Goal: Transaction & Acquisition: Purchase product/service

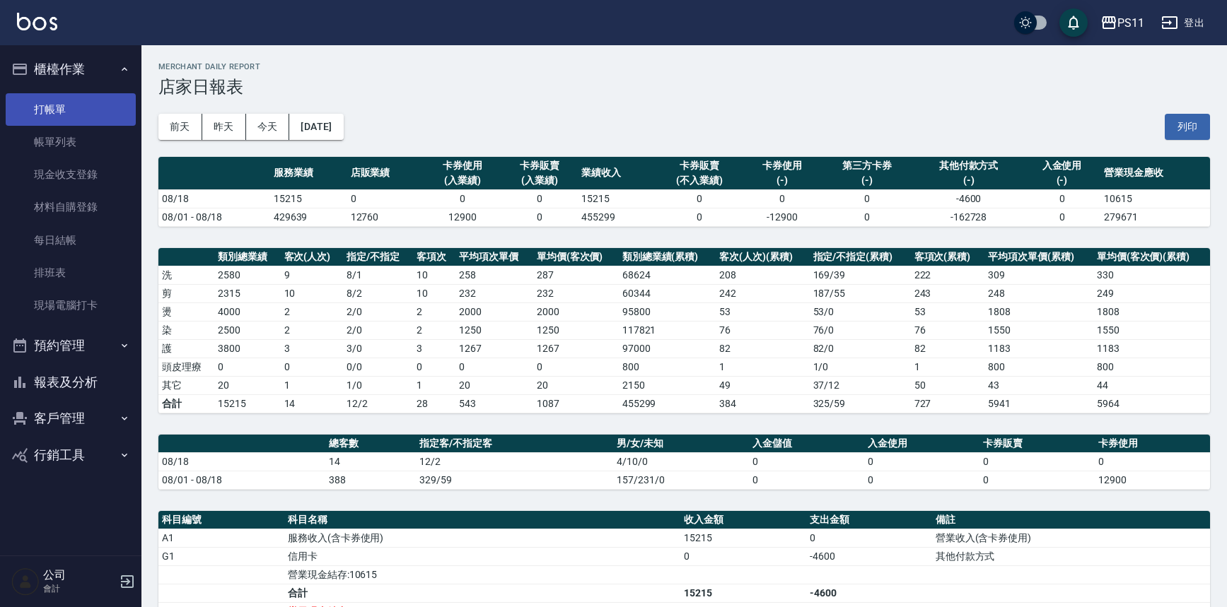
scroll to position [192, 0]
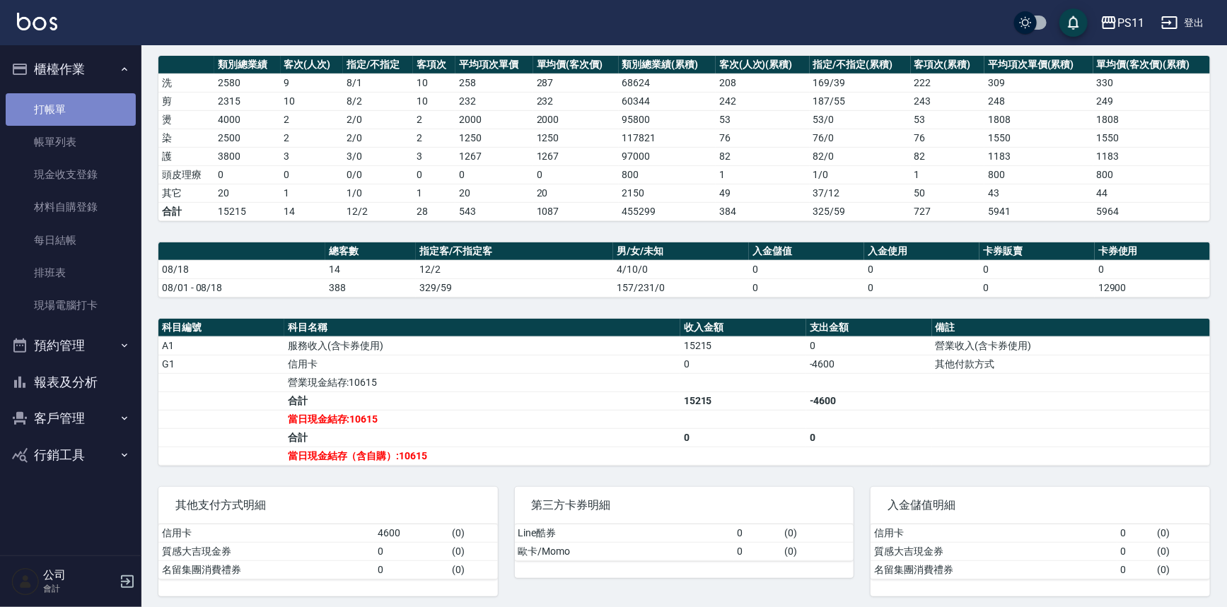
click at [73, 107] on link "打帳單" at bounding box center [71, 109] width 130 height 33
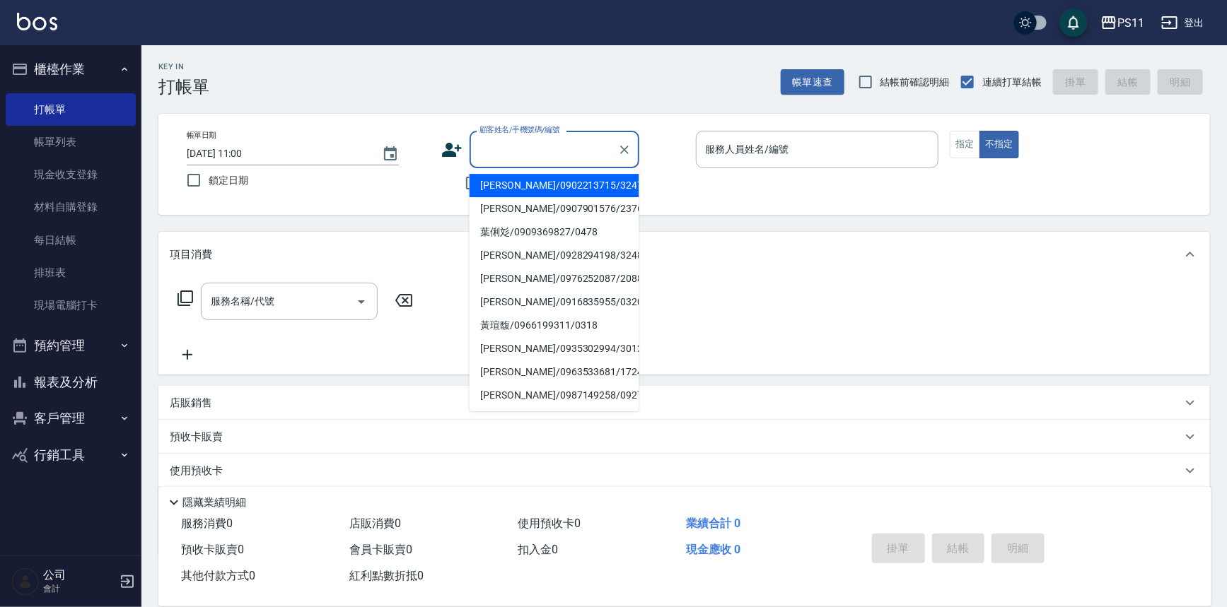
click at [579, 160] on input "顧客姓名/手機號碼/編號" at bounding box center [544, 149] width 136 height 25
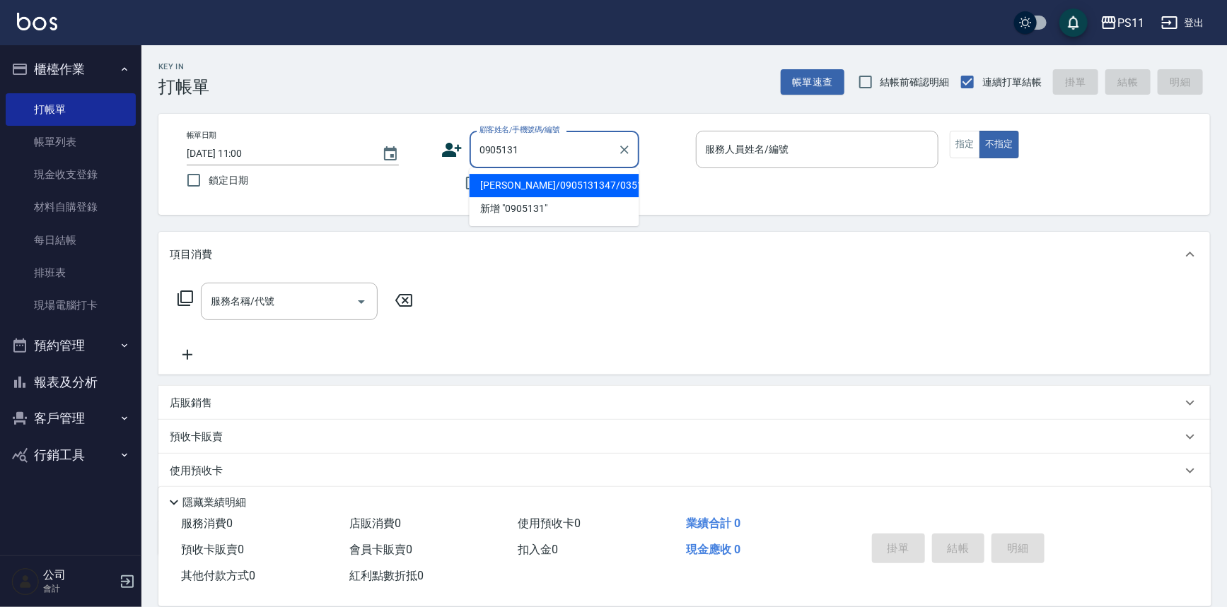
drag, startPoint x: 561, startPoint y: 178, endPoint x: 622, endPoint y: 178, distance: 60.8
click at [563, 178] on li "[PERSON_NAME]/0905131347/0351" at bounding box center [554, 185] width 170 height 23
type input "[PERSON_NAME]/0905131347/0351"
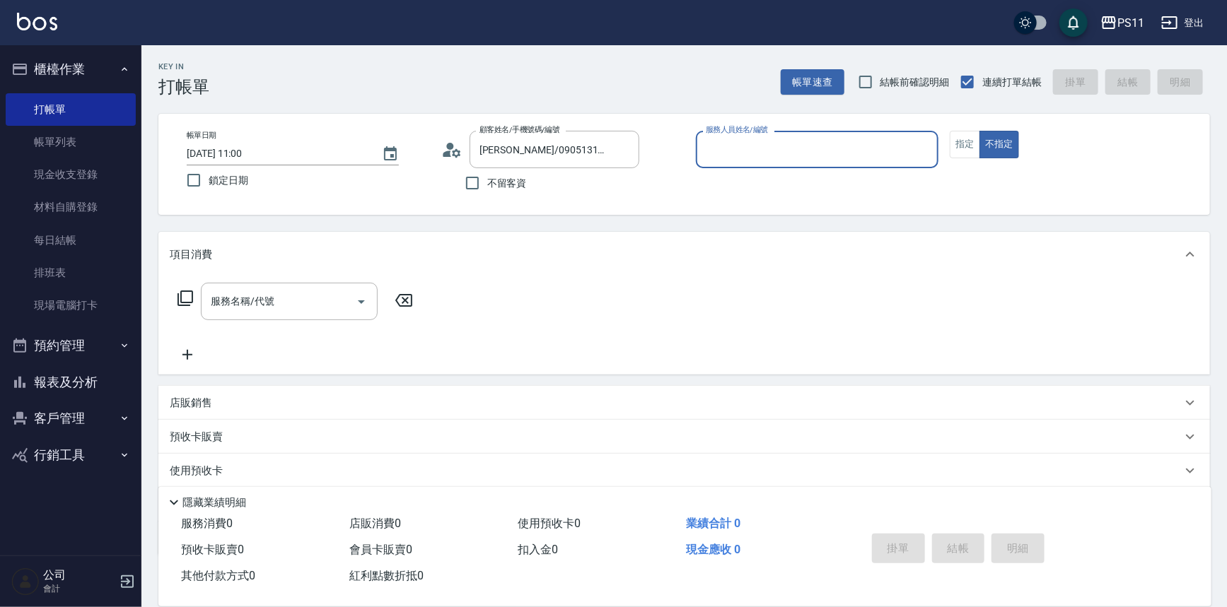
click at [768, 135] on div "服務人員姓名/編號" at bounding box center [817, 149] width 243 height 37
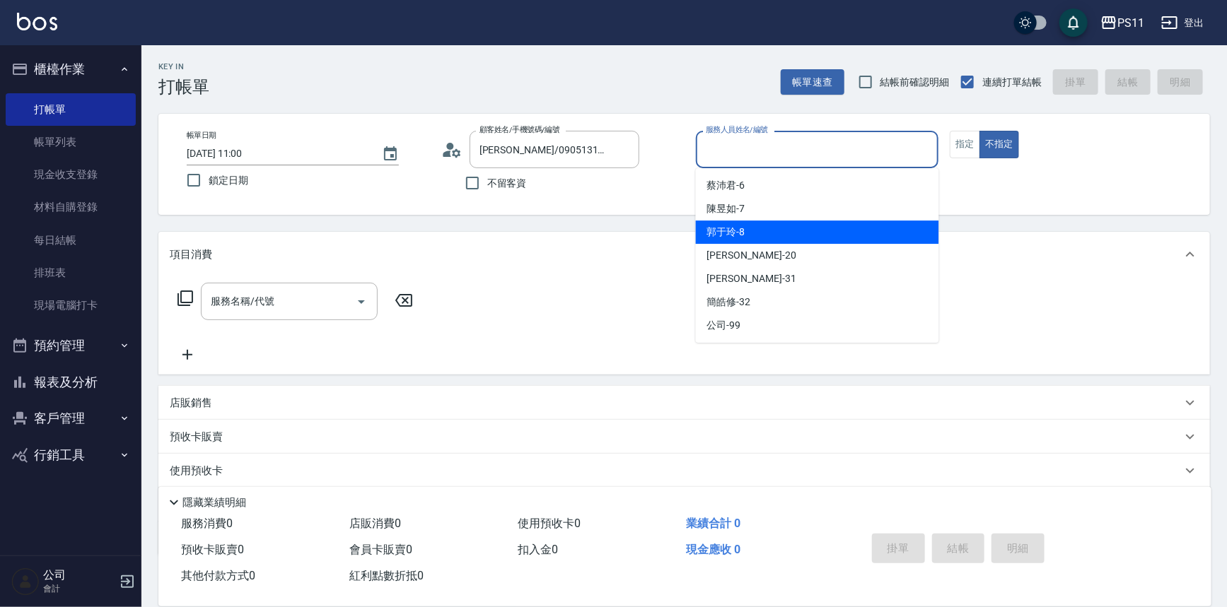
click at [747, 228] on div "[PERSON_NAME]-8" at bounding box center [817, 232] width 243 height 23
type input "[PERSON_NAME]-8"
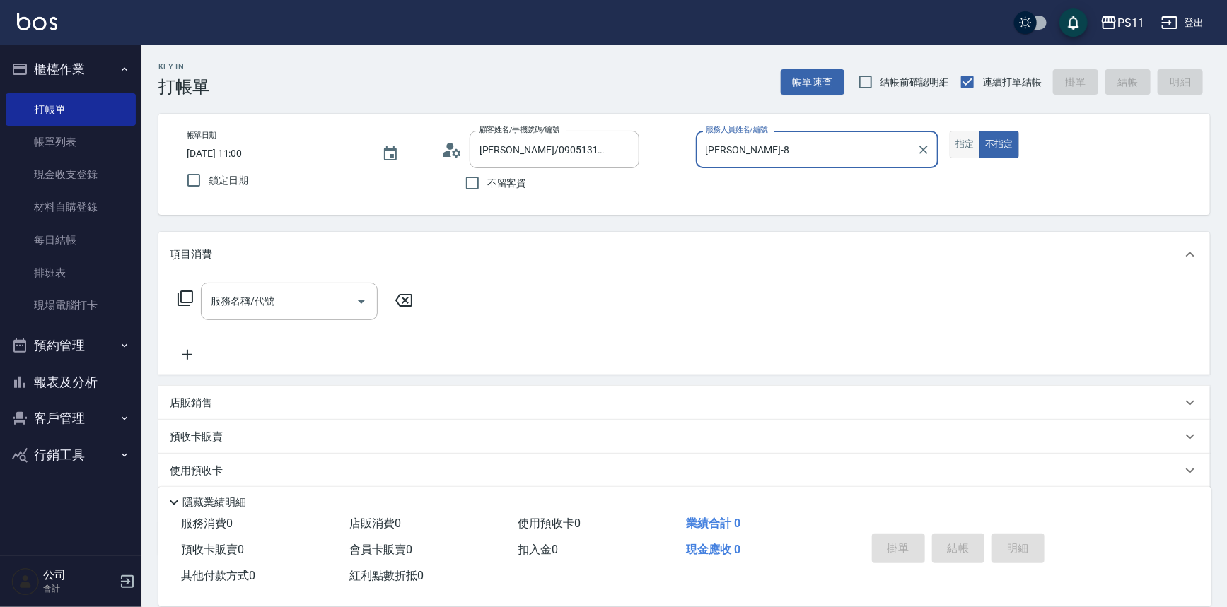
click at [967, 135] on button "指定" at bounding box center [964, 145] width 30 height 28
click at [184, 300] on icon at bounding box center [185, 298] width 17 height 17
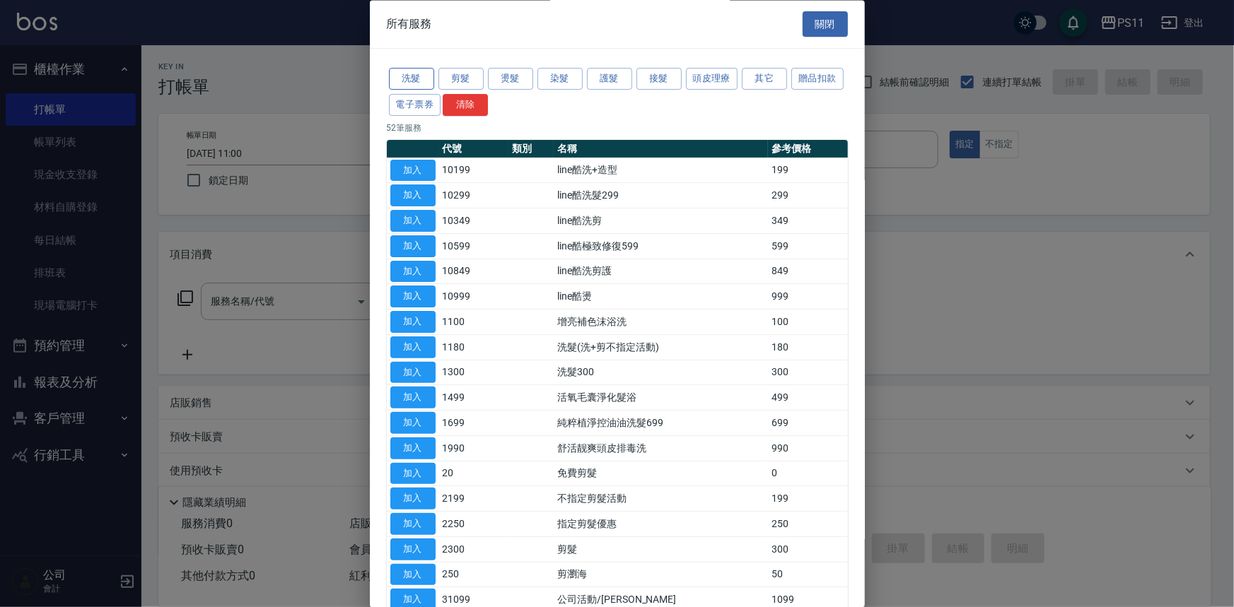
click at [418, 78] on button "洗髮" at bounding box center [411, 80] width 45 height 22
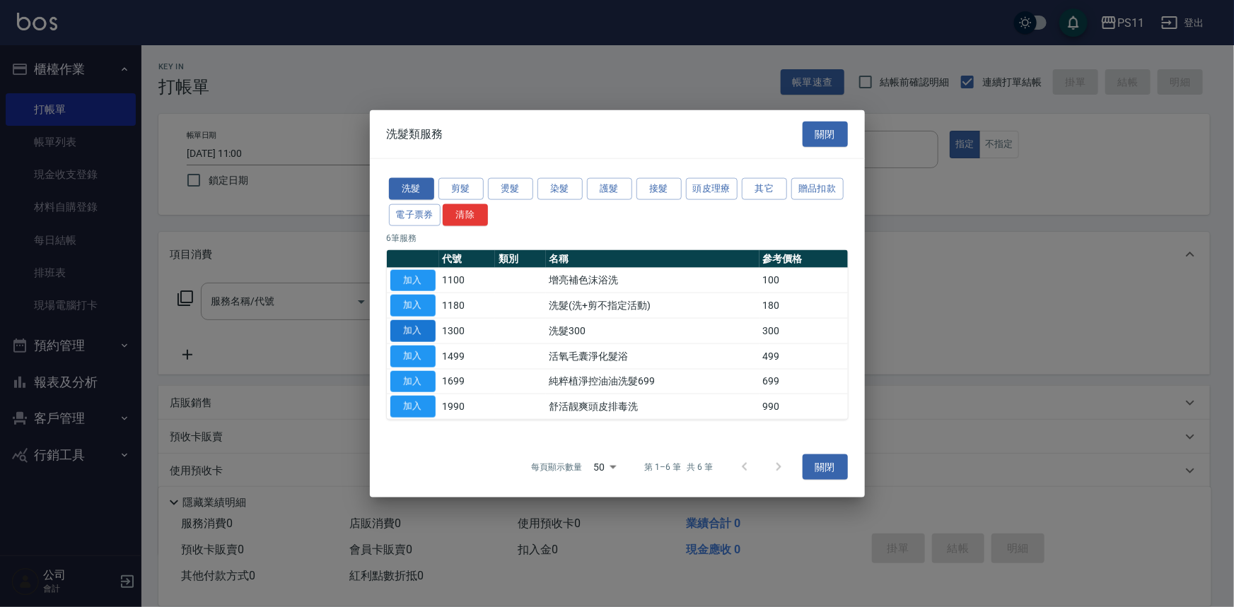
click at [411, 332] on button "加入" at bounding box center [412, 331] width 45 height 22
type input "洗髮300(1300)"
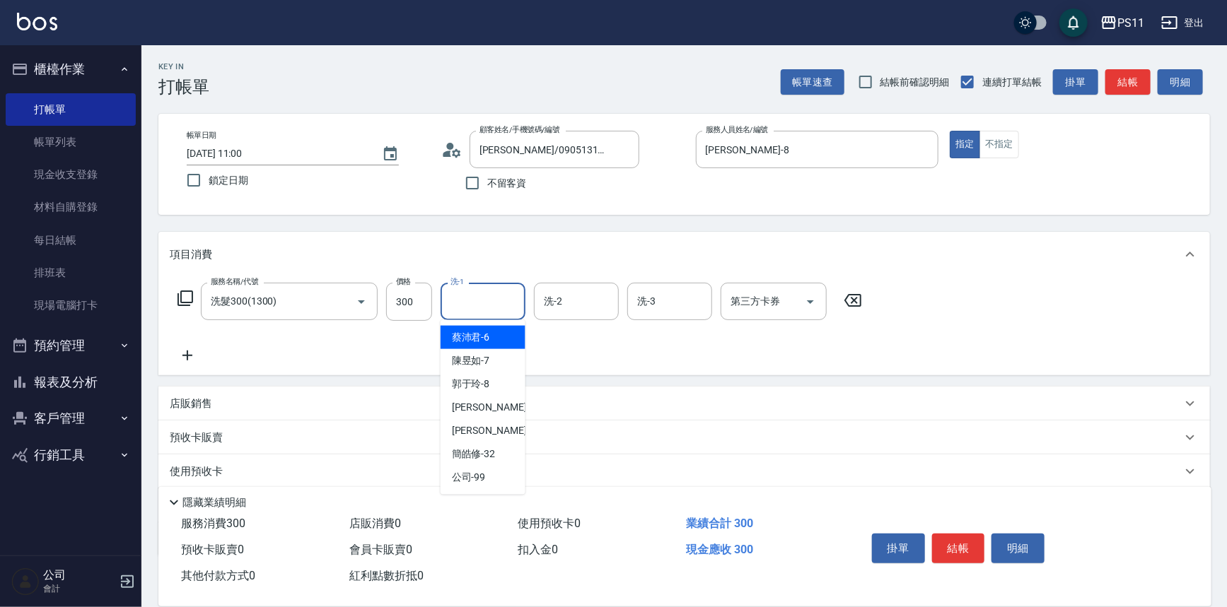
drag, startPoint x: 475, startPoint y: 305, endPoint x: 451, endPoint y: 269, distance: 43.9
click at [480, 305] on input "洗-1" at bounding box center [483, 301] width 72 height 25
type input "[PERSON_NAME]-20"
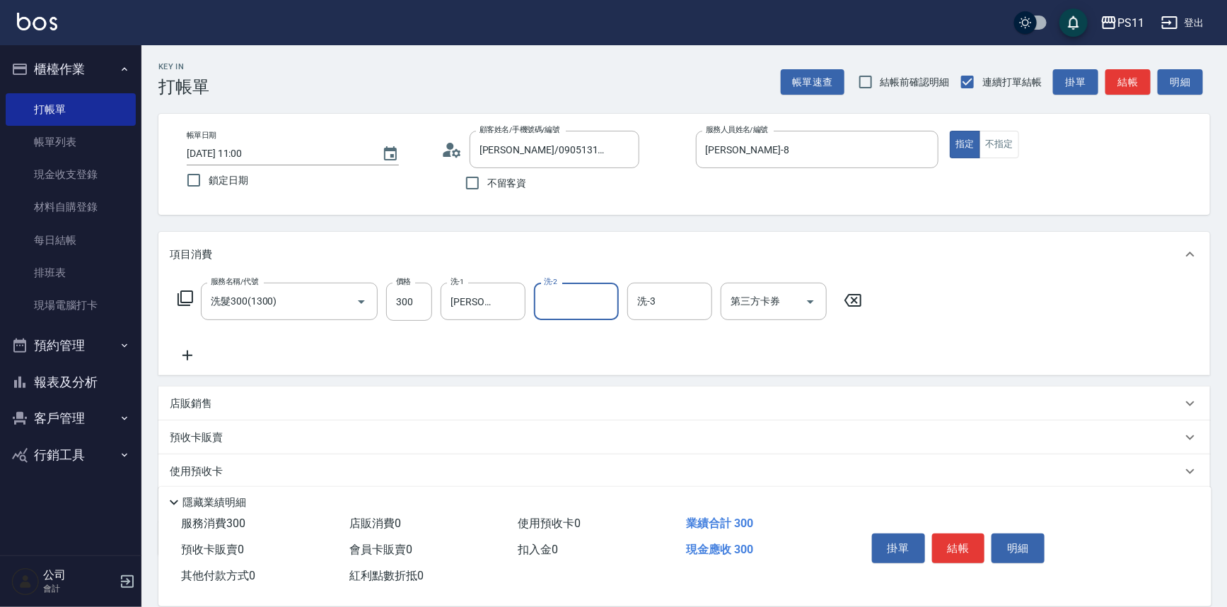
click at [196, 346] on div "服務名稱/代號 洗髮300(1300) 服務名稱/代號 價格 300 價格 洗-1 [PERSON_NAME]-20 洗-1 洗-2 洗-2 洗-3 洗-3 …" at bounding box center [520, 323] width 701 height 81
click at [198, 356] on icon at bounding box center [187, 355] width 35 height 17
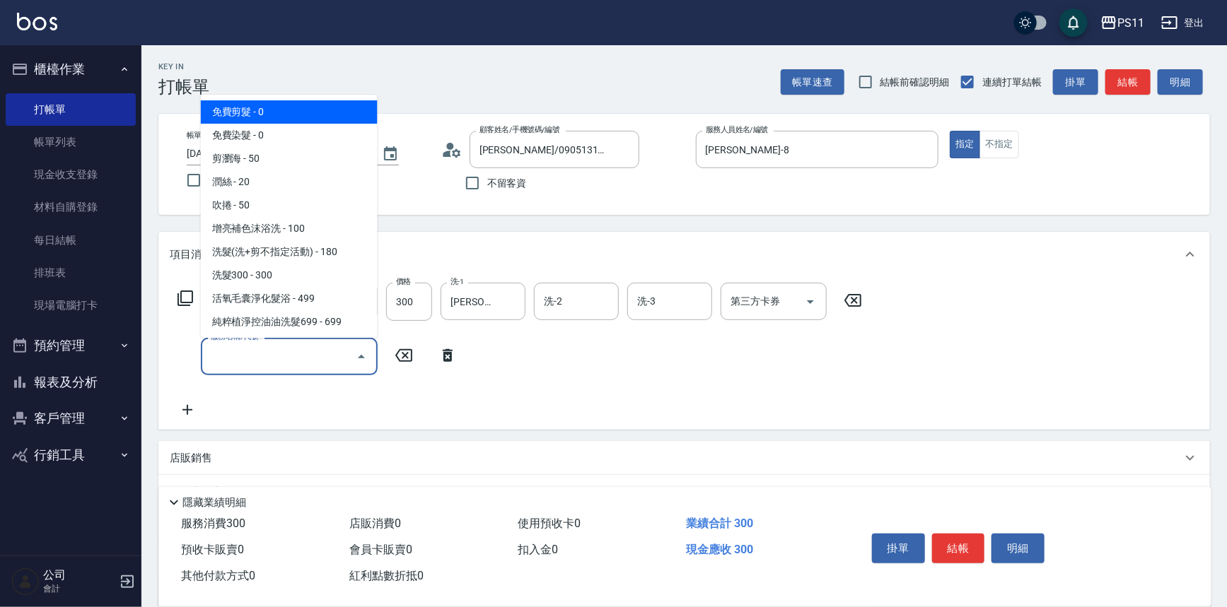
click at [225, 351] on input "服務名稱/代號" at bounding box center [278, 356] width 143 height 25
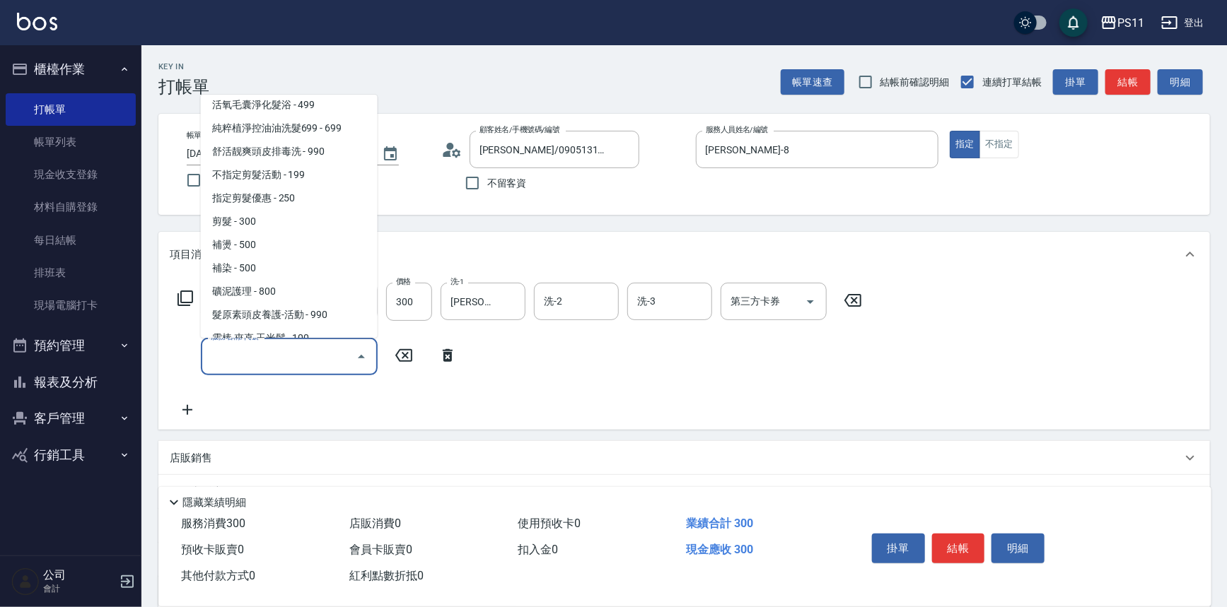
scroll to position [192, 0]
click at [275, 223] on span "剪髮 - 300" at bounding box center [289, 222] width 177 height 23
type input "剪髮(2300)"
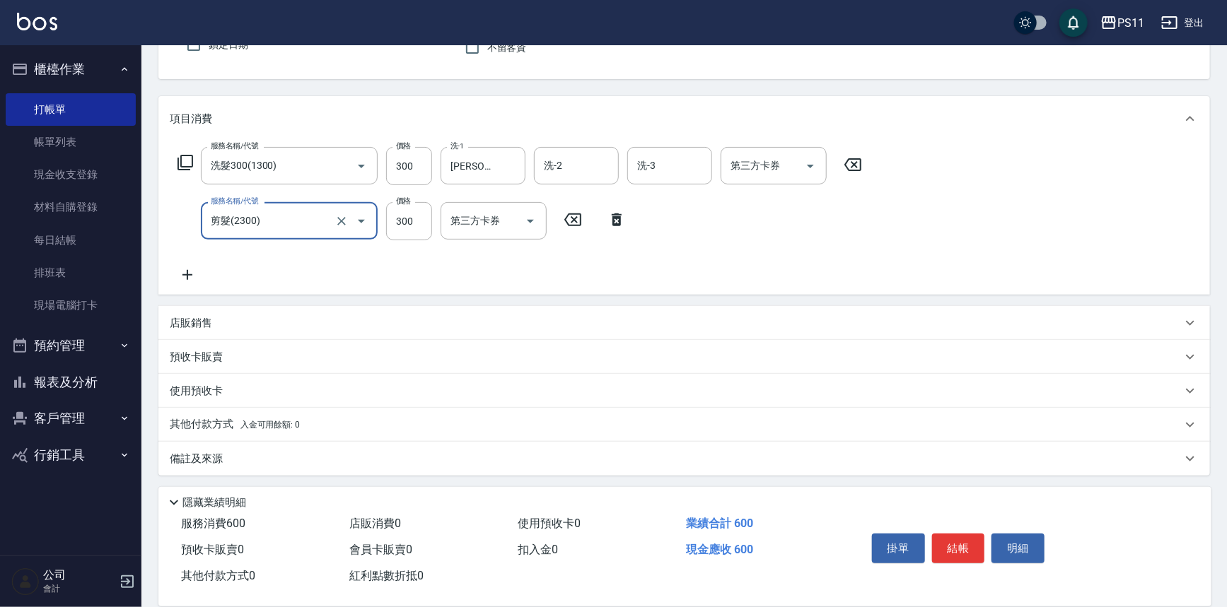
scroll to position [136, 0]
click at [197, 269] on icon at bounding box center [187, 274] width 35 height 17
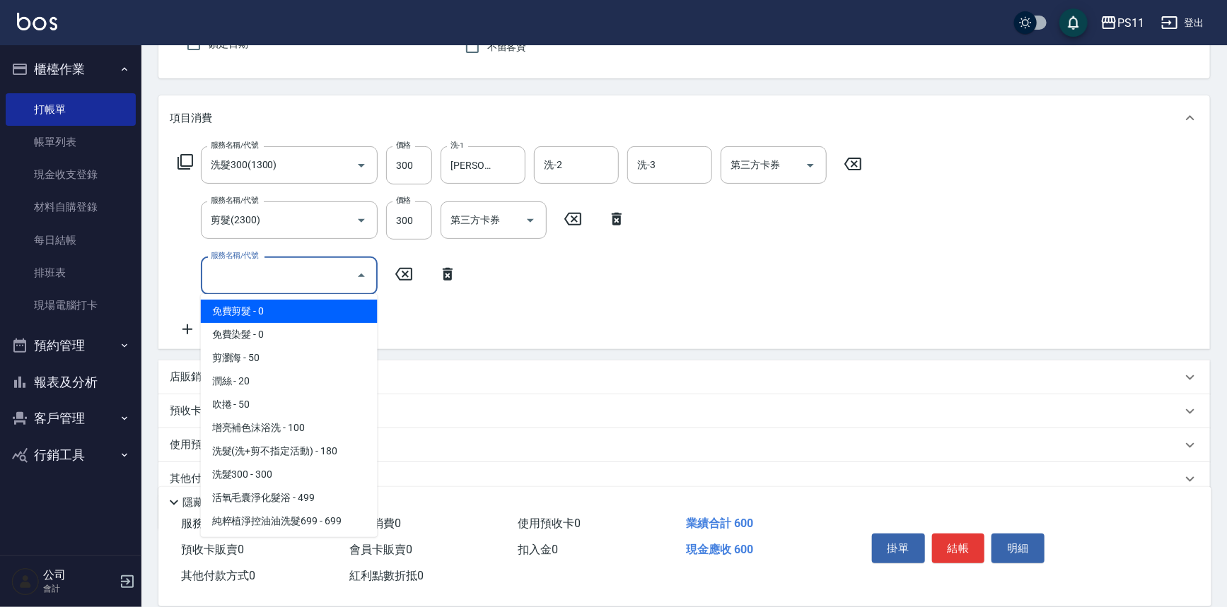
click at [236, 275] on input "服務名稱/代號" at bounding box center [278, 275] width 143 height 25
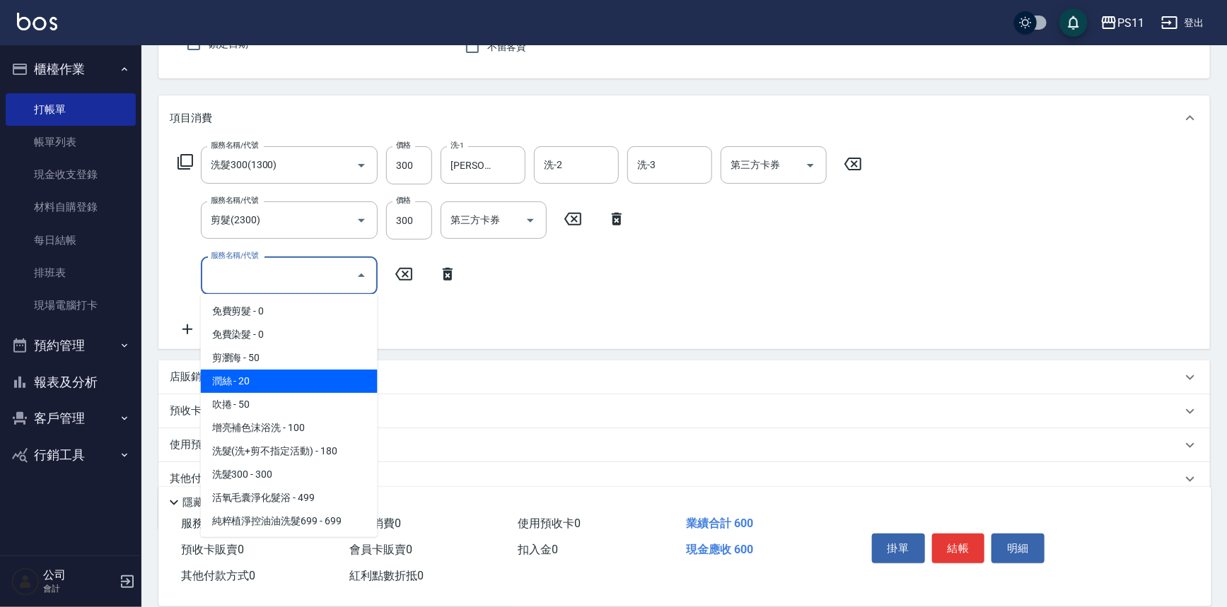
click at [262, 377] on span "潤絲 - 20" at bounding box center [289, 381] width 177 height 23
type input "潤絲(820)"
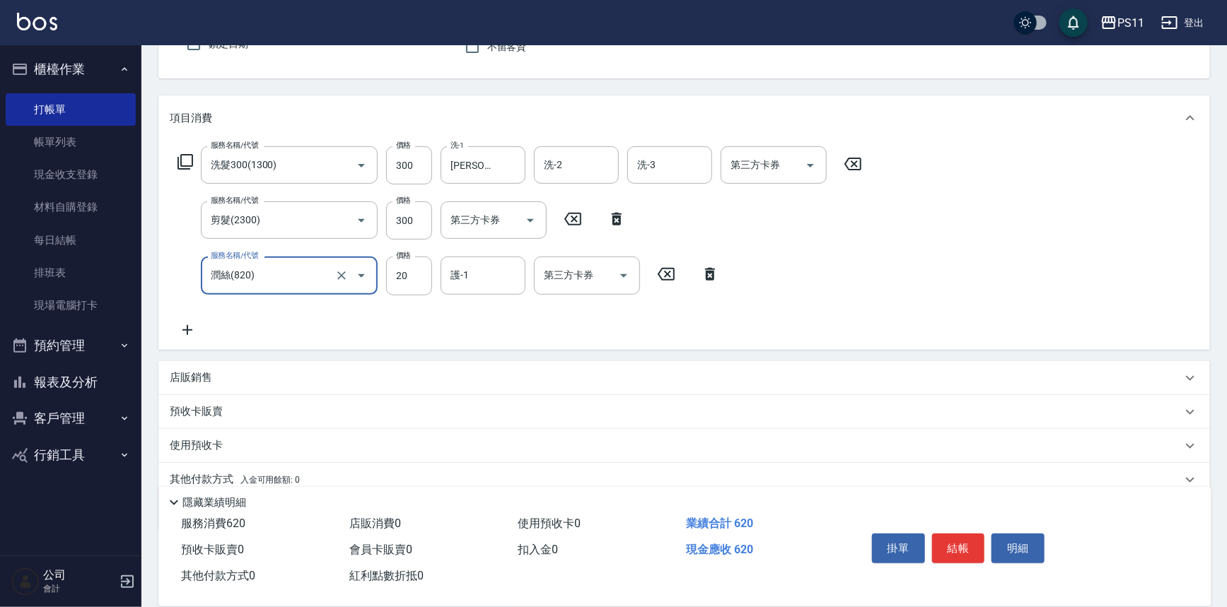
drag, startPoint x: 488, startPoint y: 265, endPoint x: 479, endPoint y: 254, distance: 13.6
click at [484, 262] on div "護-1" at bounding box center [482, 275] width 85 height 37
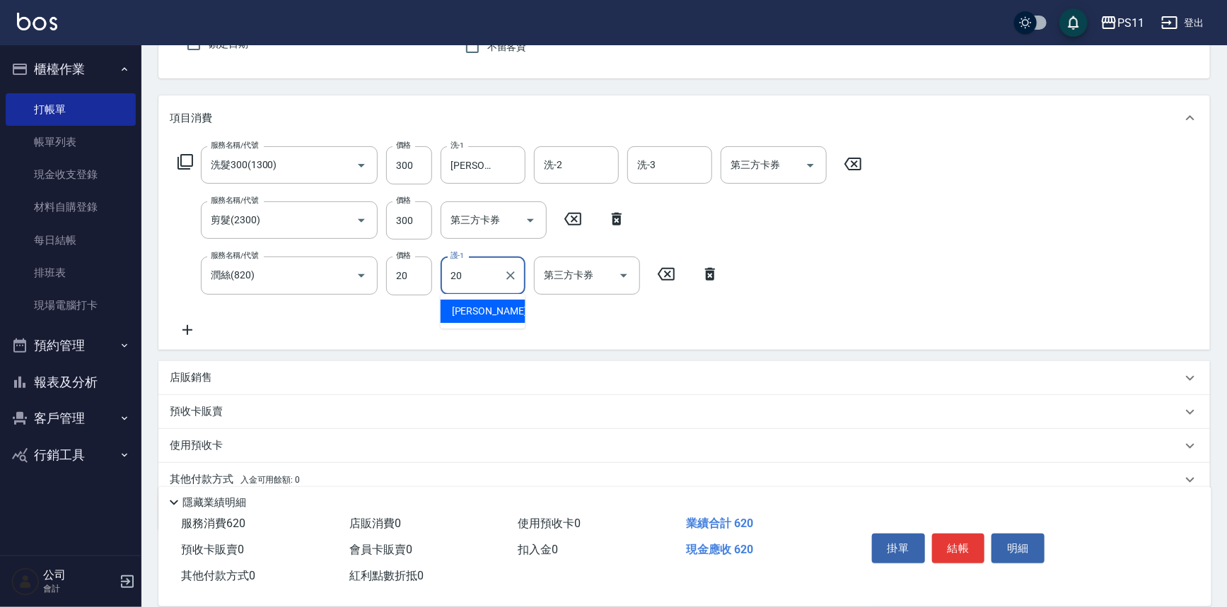
type input "[PERSON_NAME]-20"
click at [964, 551] on button "結帳" at bounding box center [958, 549] width 53 height 30
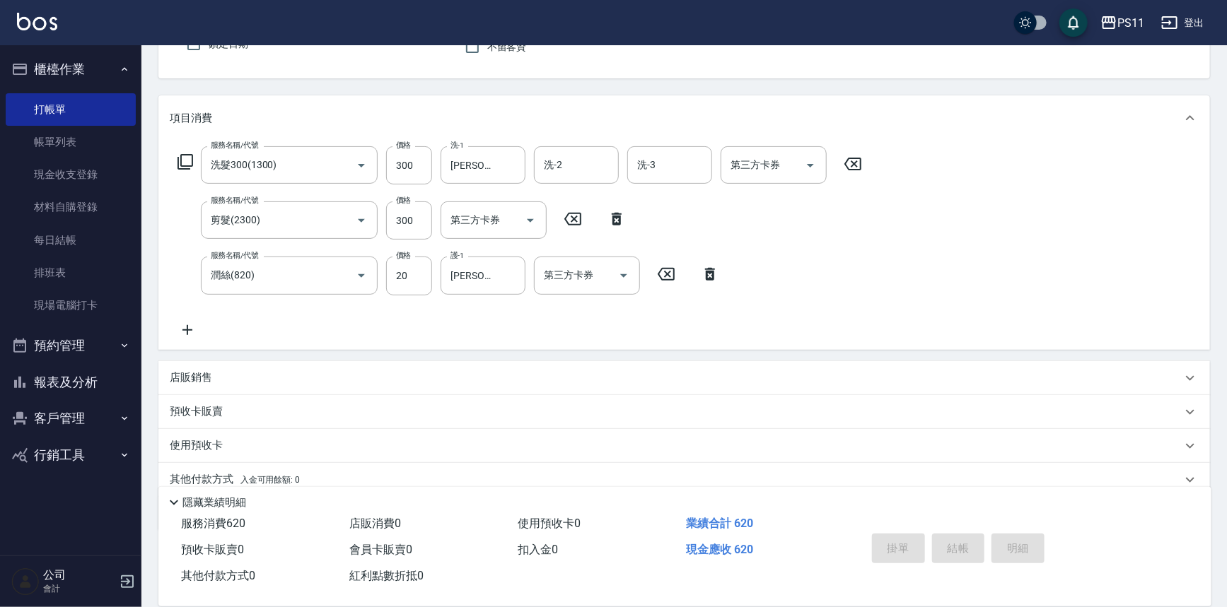
type input "[DATE] 11:01"
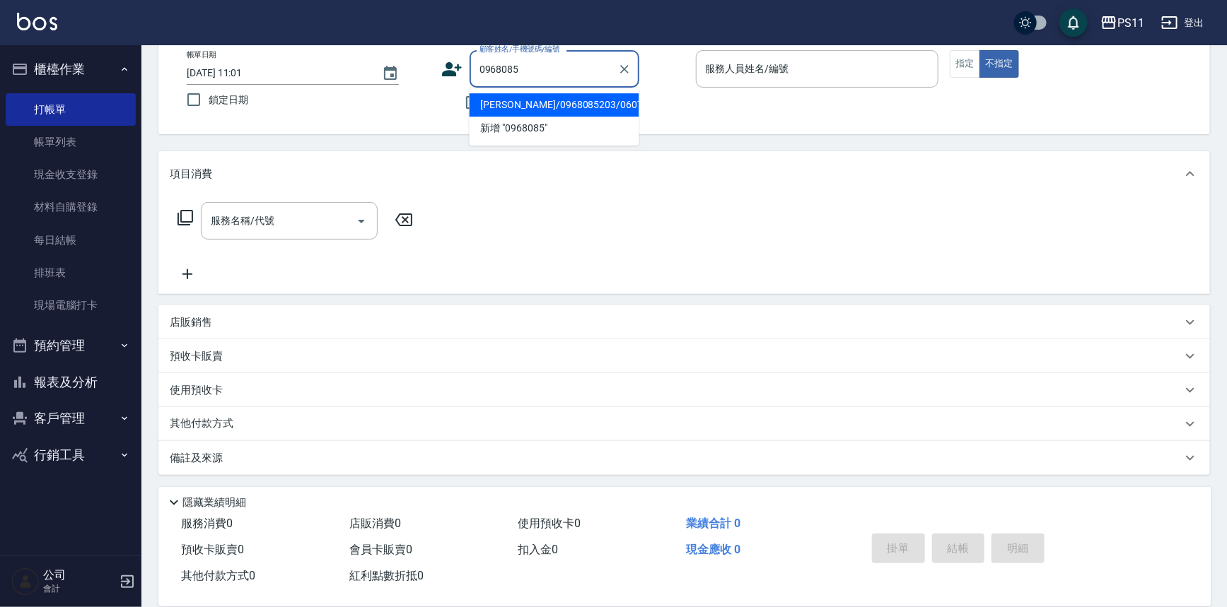
click at [621, 101] on li "[PERSON_NAME]/0968085203/0607" at bounding box center [554, 104] width 170 height 23
type input "[PERSON_NAME]/0968085203/0607"
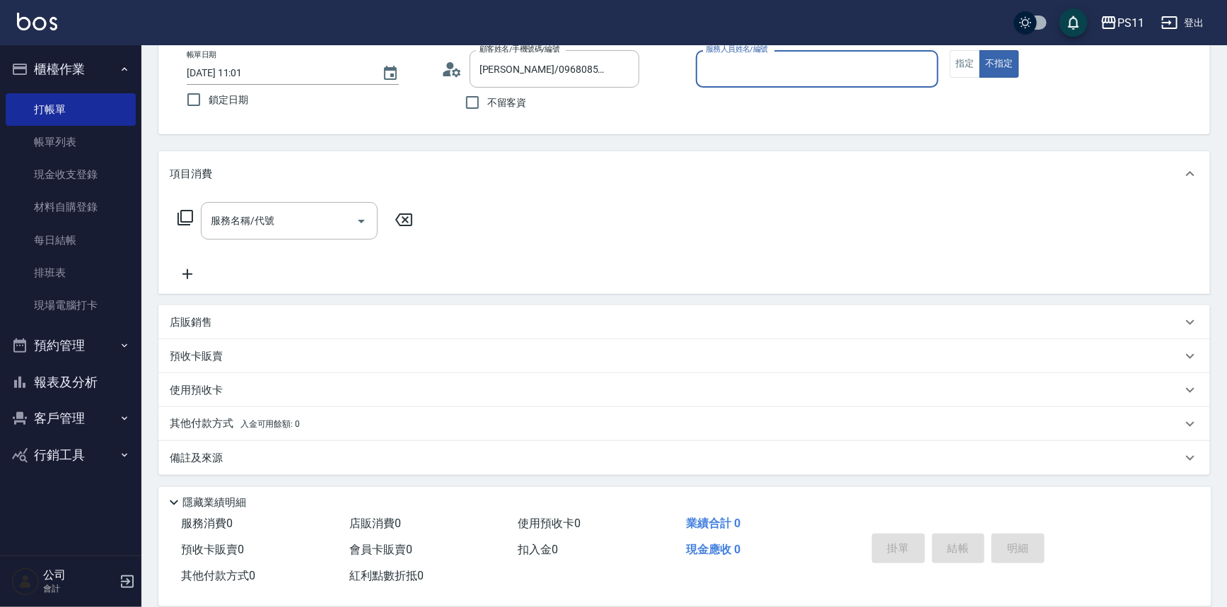
click at [788, 64] on input "服務人員姓名/編號" at bounding box center [817, 69] width 230 height 25
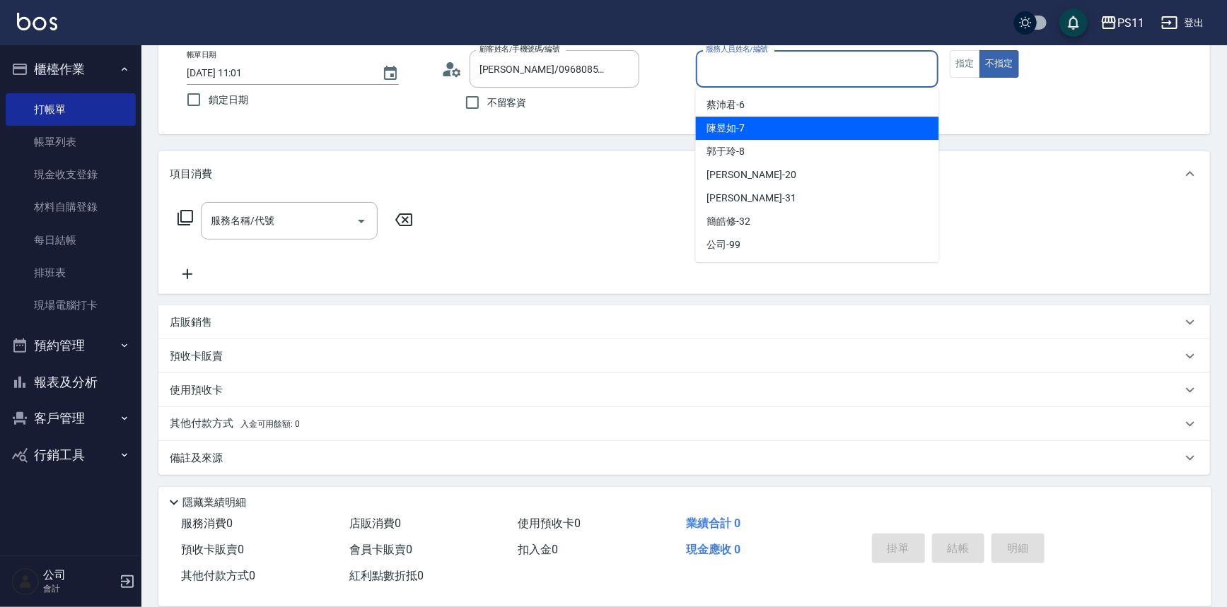
drag, startPoint x: 792, startPoint y: 127, endPoint x: 920, endPoint y: 91, distance: 132.9
click at [792, 127] on div "[PERSON_NAME]-7" at bounding box center [817, 128] width 243 height 23
type input "[PERSON_NAME]-7"
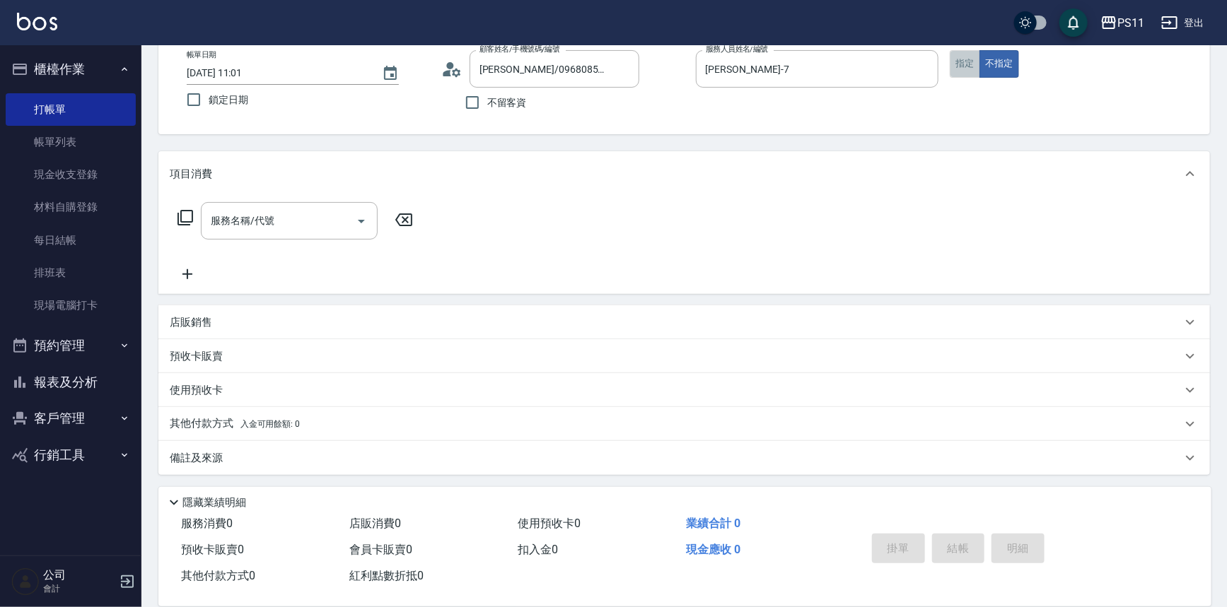
click at [977, 72] on button "指定" at bounding box center [964, 64] width 30 height 28
type button "true"
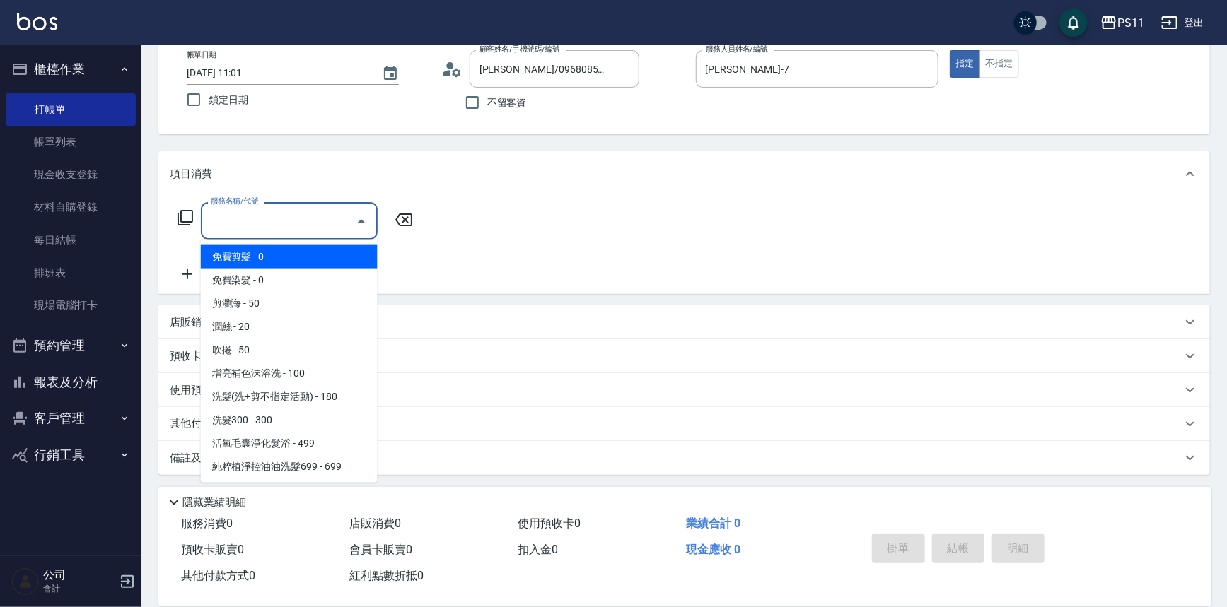
click at [346, 217] on input "服務名稱/代號" at bounding box center [278, 221] width 143 height 25
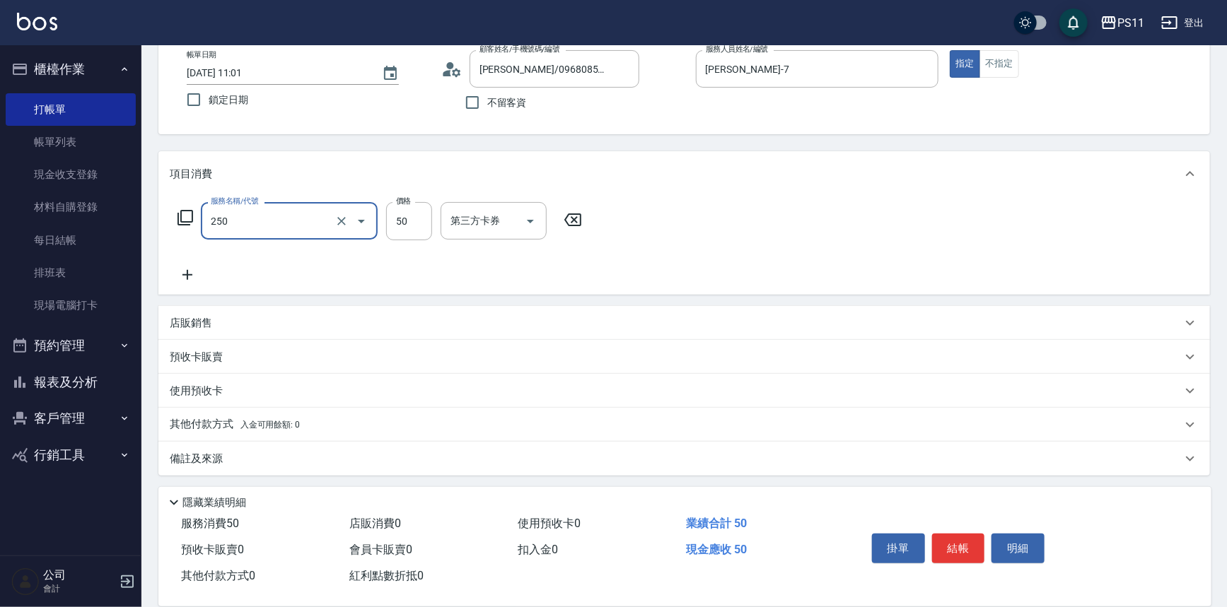
type input "剪瀏海(250)"
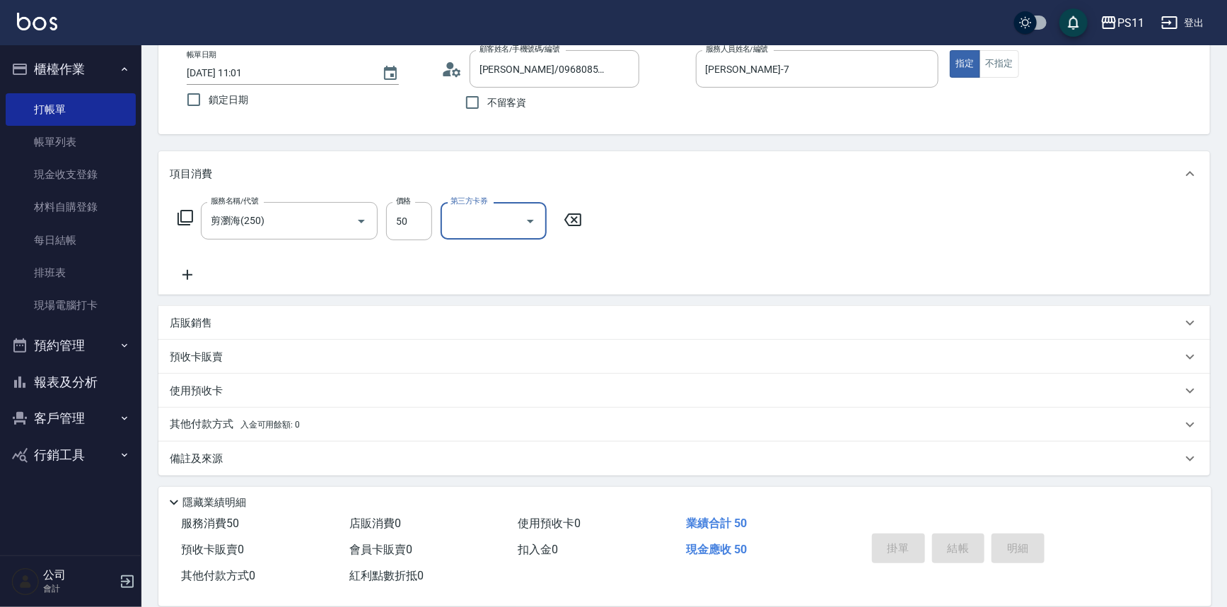
type input "[DATE] 11:02"
